Goal: Information Seeking & Learning: Find specific fact

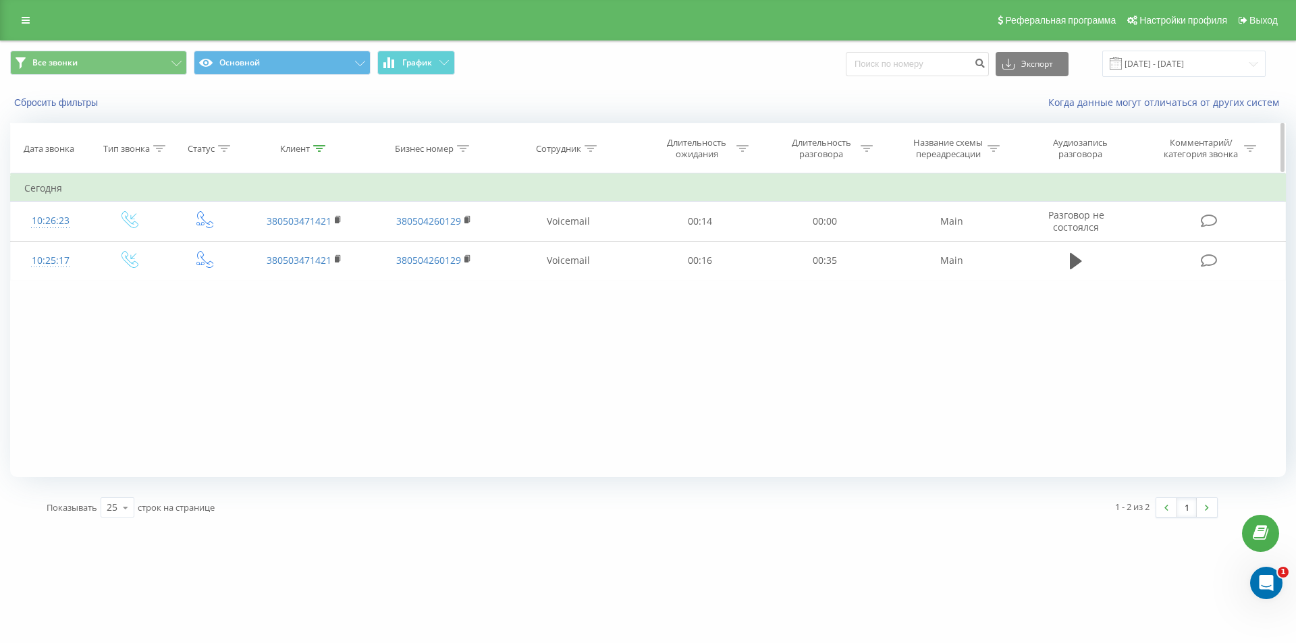
click at [323, 148] on icon at bounding box center [319, 148] width 12 height 7
click at [281, 275] on button "Отмена" at bounding box center [273, 272] width 57 height 17
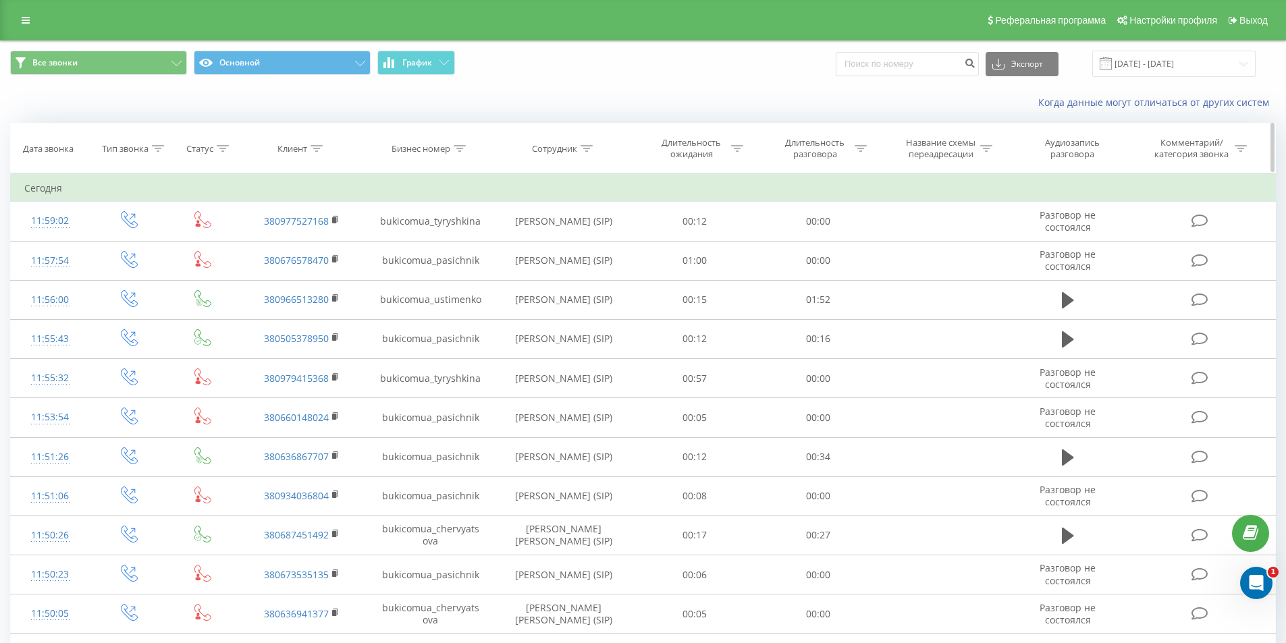
click at [317, 145] on icon at bounding box center [317, 148] width 12 height 7
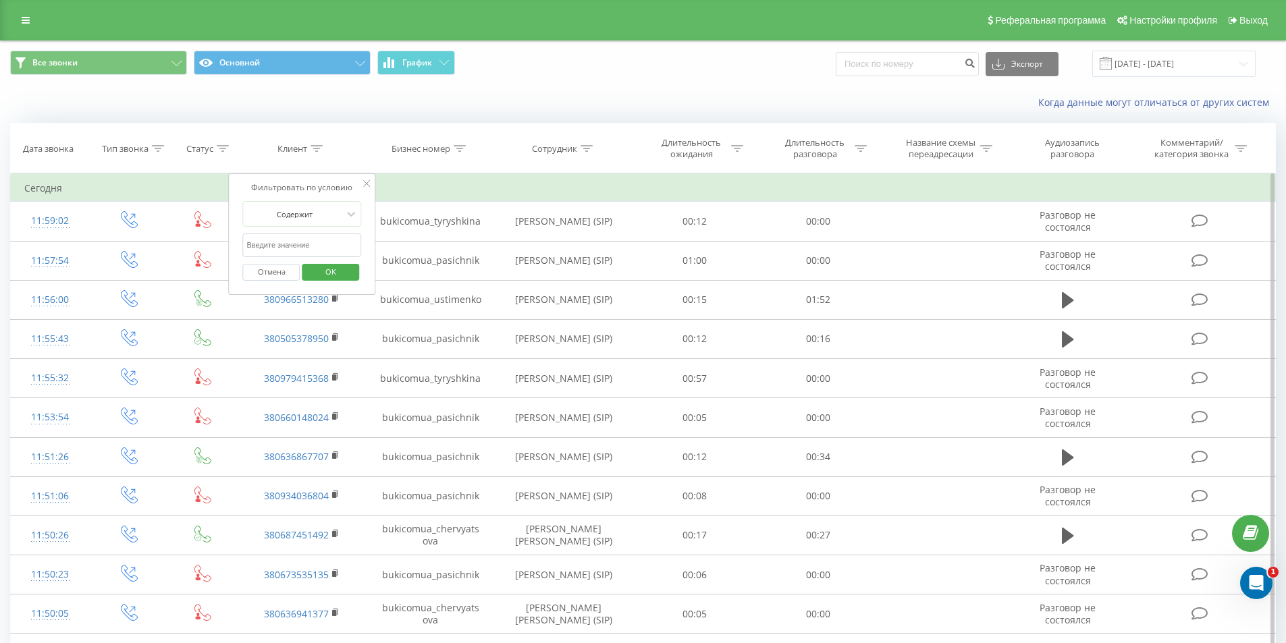
paste input "[PHONE_NUMBER]"
click at [264, 242] on input "[PHONE_NUMBER]" at bounding box center [302, 246] width 119 height 24
click at [262, 242] on input "067) [PHONE_NUMBER]" at bounding box center [302, 246] width 119 height 24
click at [265, 245] on input "067) [PHONE_NUMBER]" at bounding box center [302, 246] width 119 height 24
click at [264, 242] on input "067) [PHONE_NUMBER]" at bounding box center [302, 246] width 119 height 24
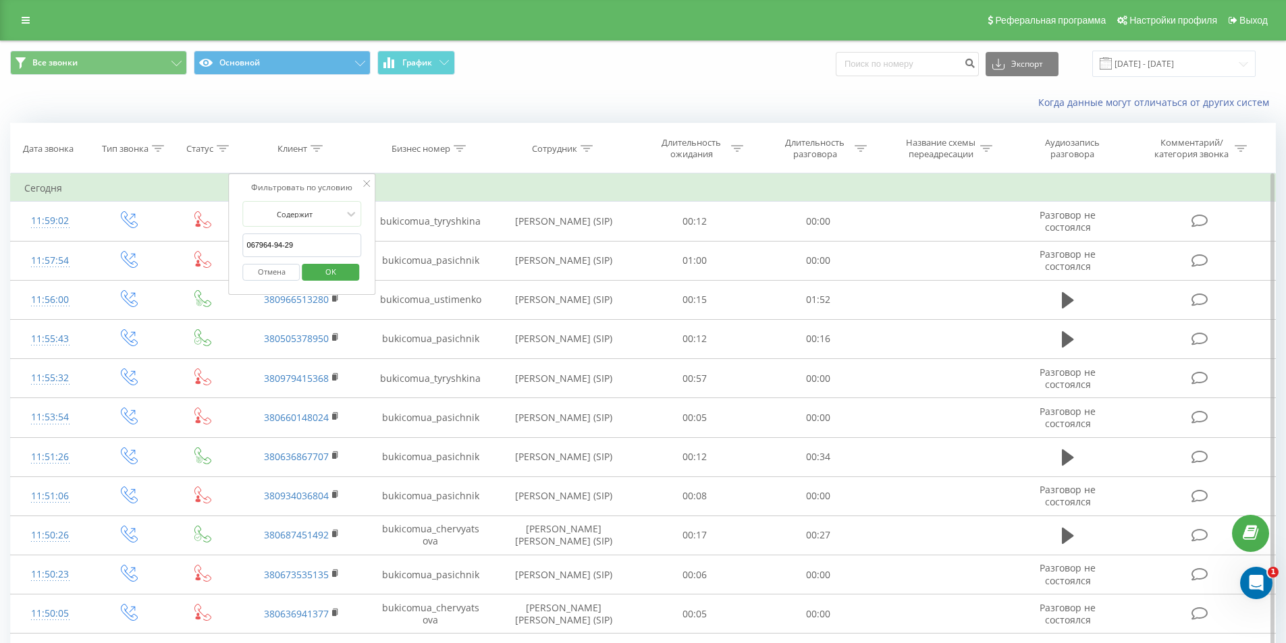
click at [275, 244] on input "067964-94-29" at bounding box center [302, 246] width 119 height 24
click at [282, 242] on input "06796494-29" at bounding box center [302, 246] width 119 height 24
type input "0679649429"
click at [324, 267] on span "OK" at bounding box center [331, 271] width 38 height 21
